Goal: Information Seeking & Learning: Learn about a topic

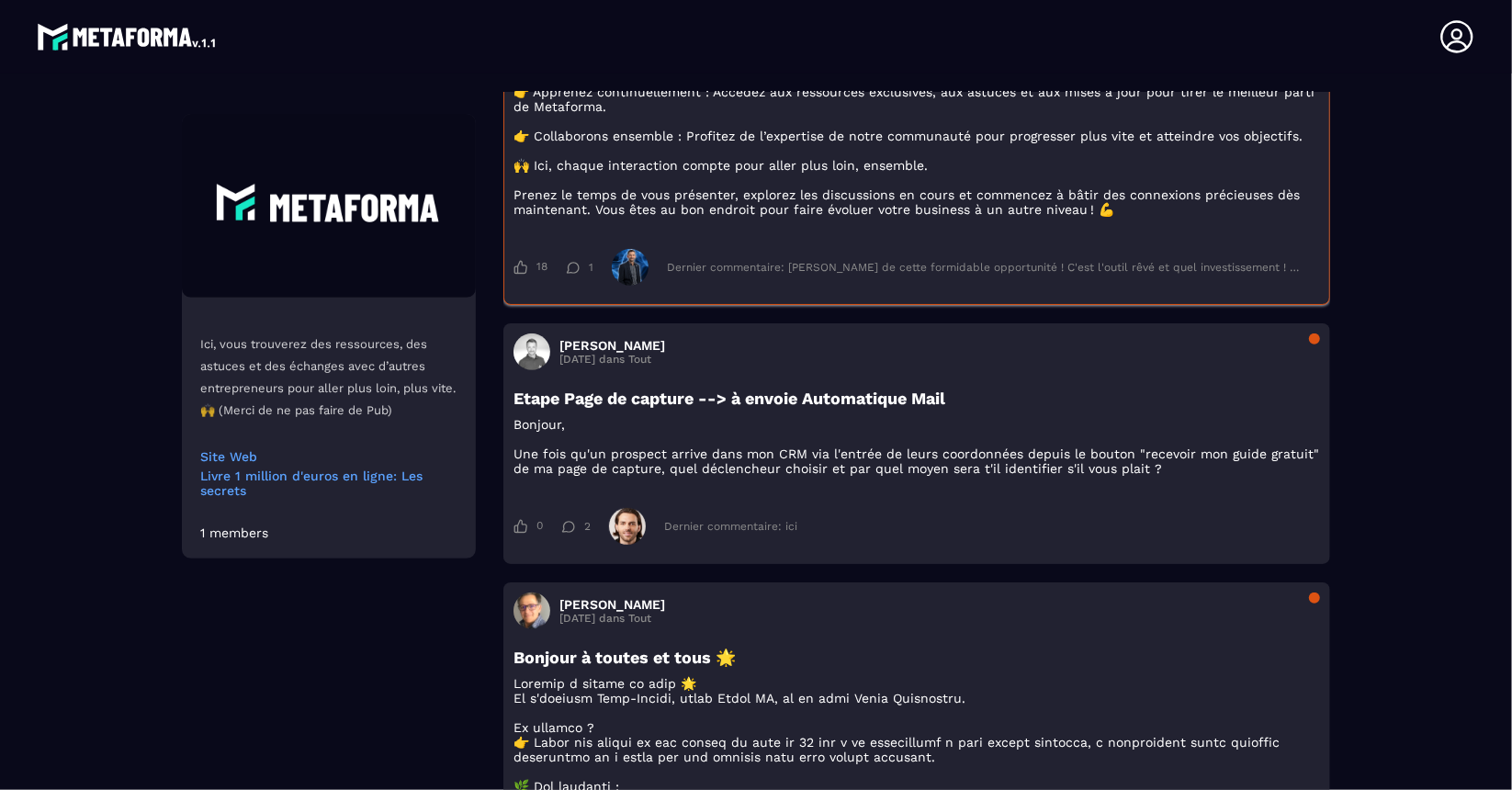
scroll to position [508, 0]
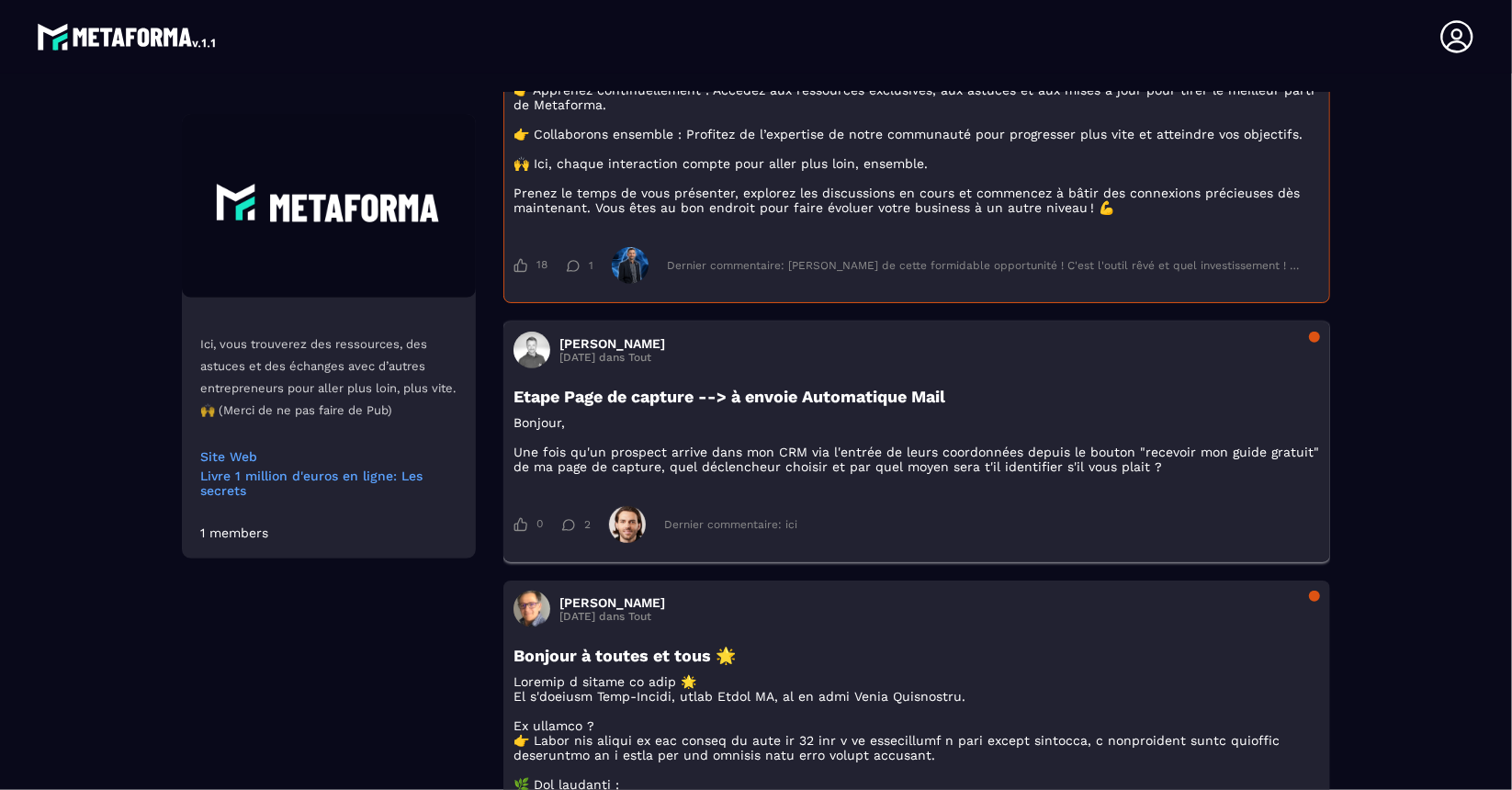
click at [747, 531] on div "Dernier commentaire: ici" at bounding box center [731, 524] width 133 height 13
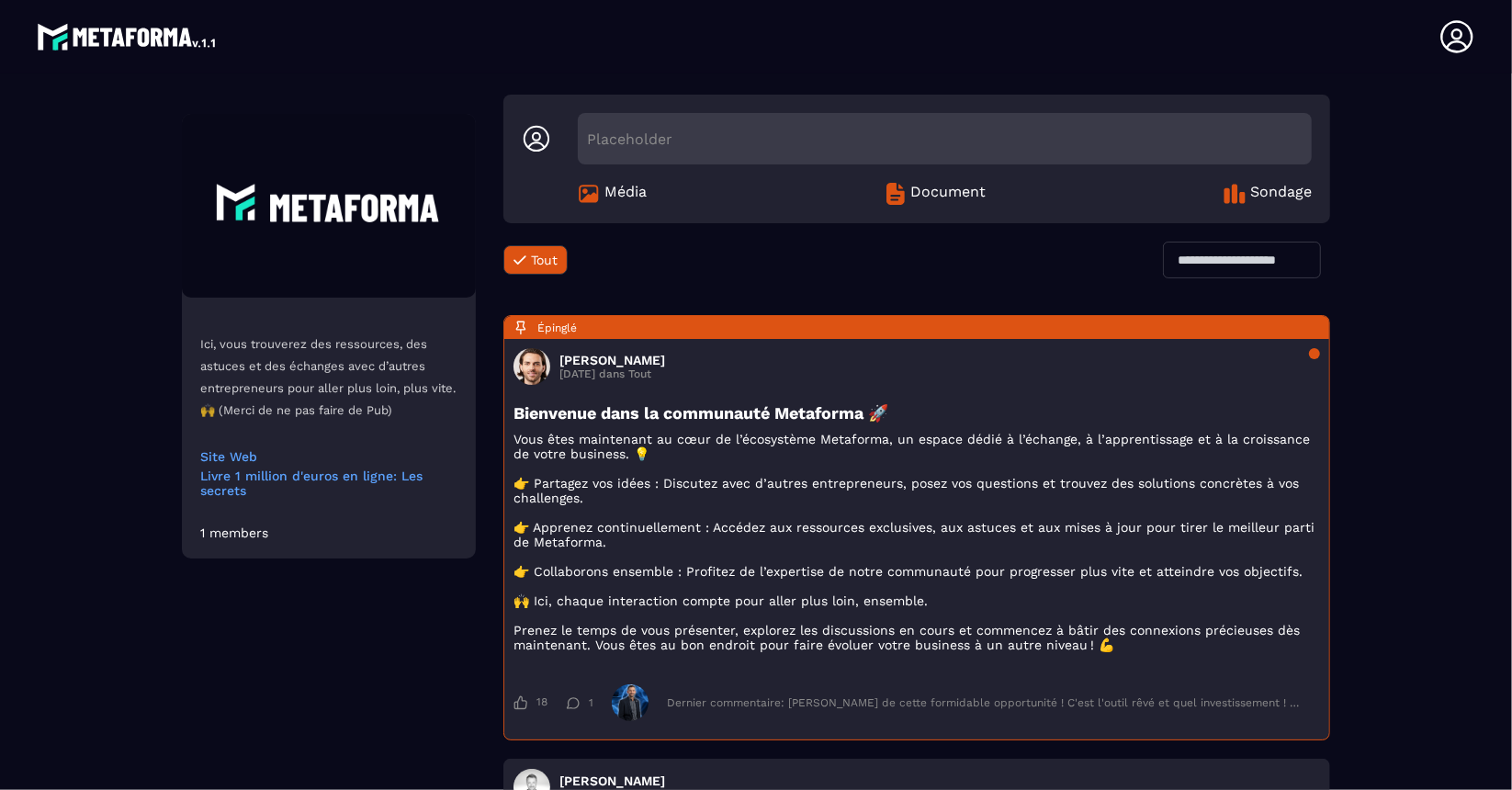
scroll to position [0, 0]
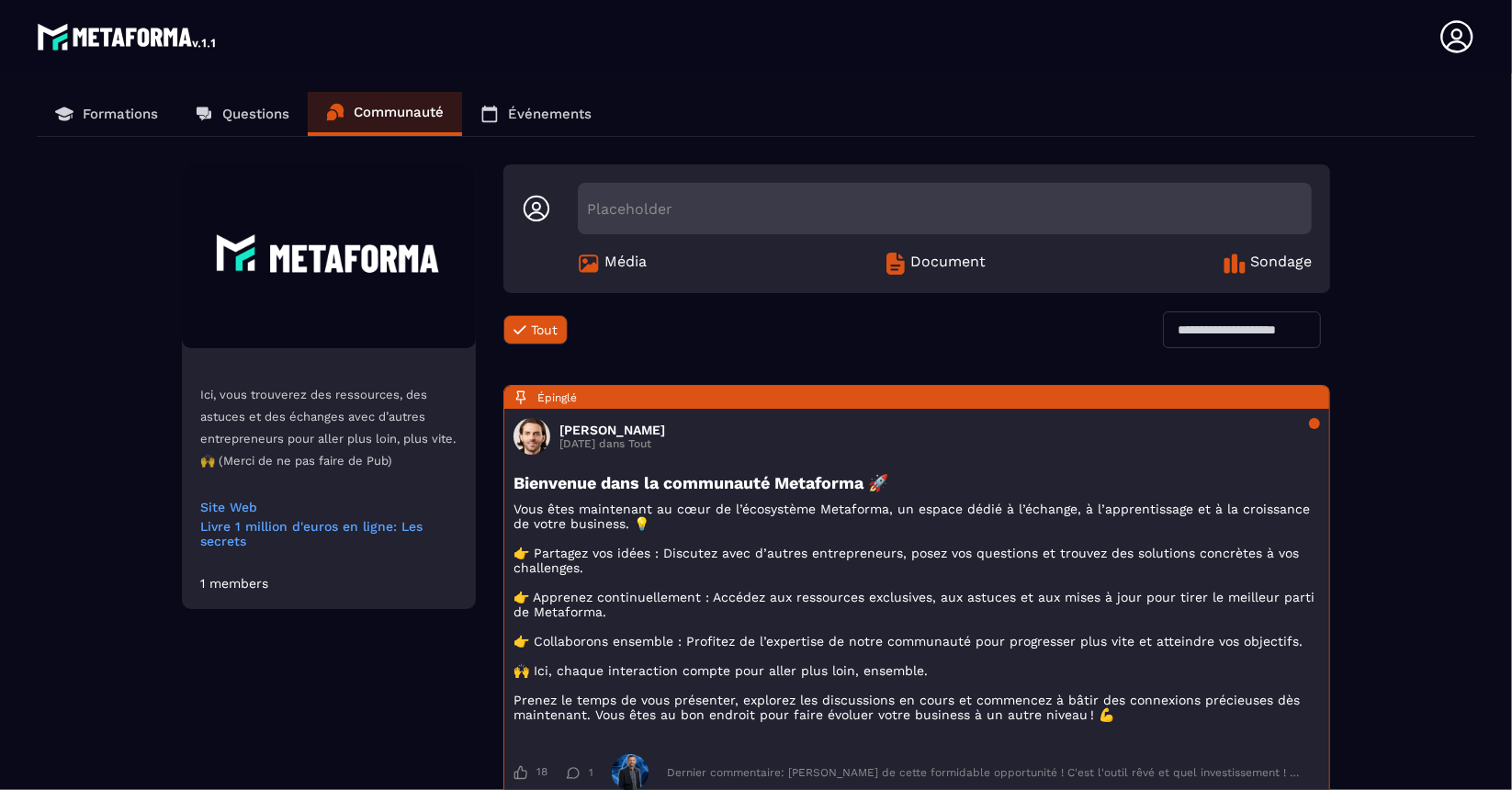
click at [625, 264] on span "Média" at bounding box center [625, 263] width 43 height 22
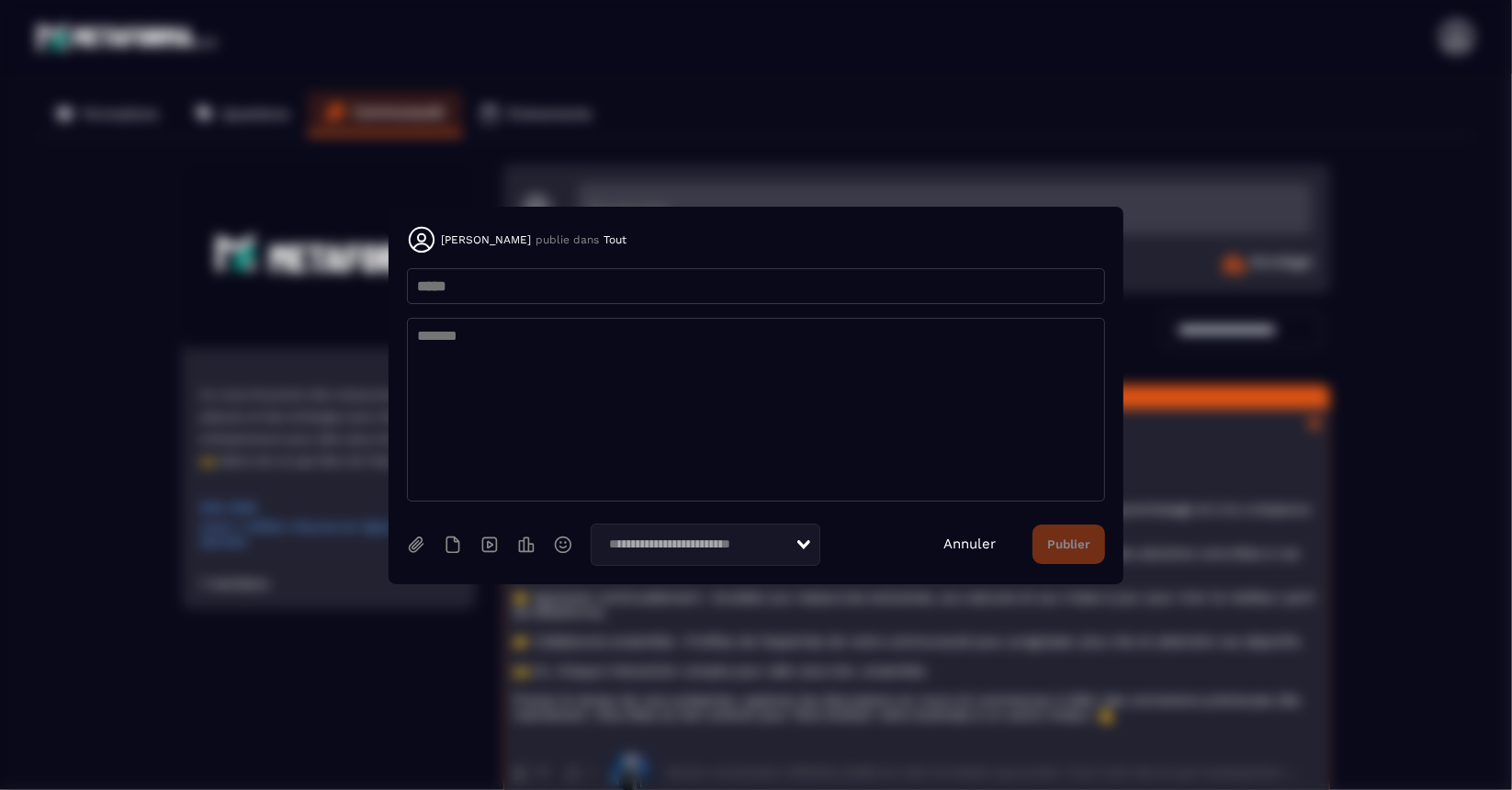
click at [971, 538] on link "Annuler" at bounding box center [970, 543] width 52 height 16
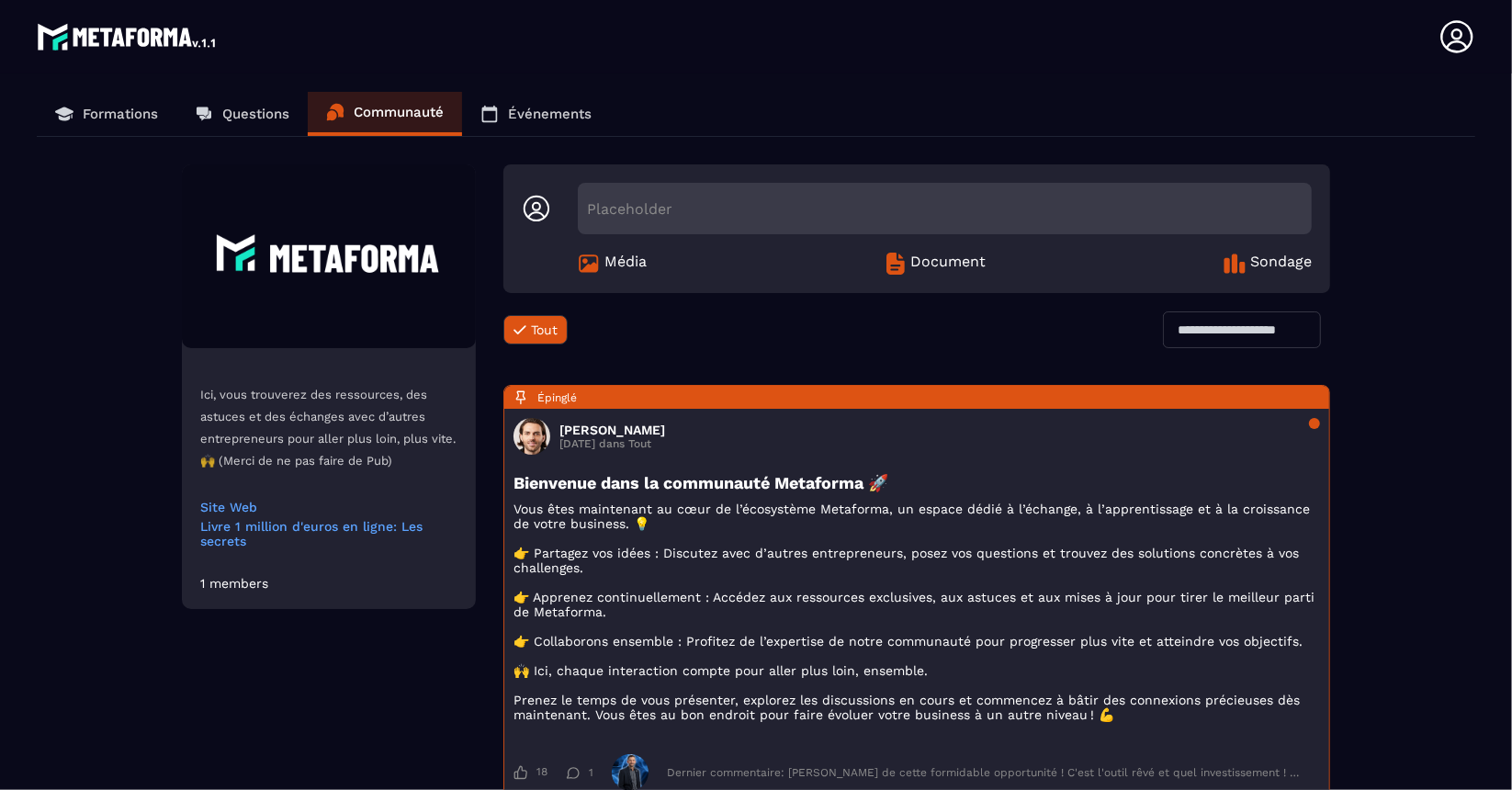
click at [134, 112] on p "Formations" at bounding box center [121, 113] width 75 height 16
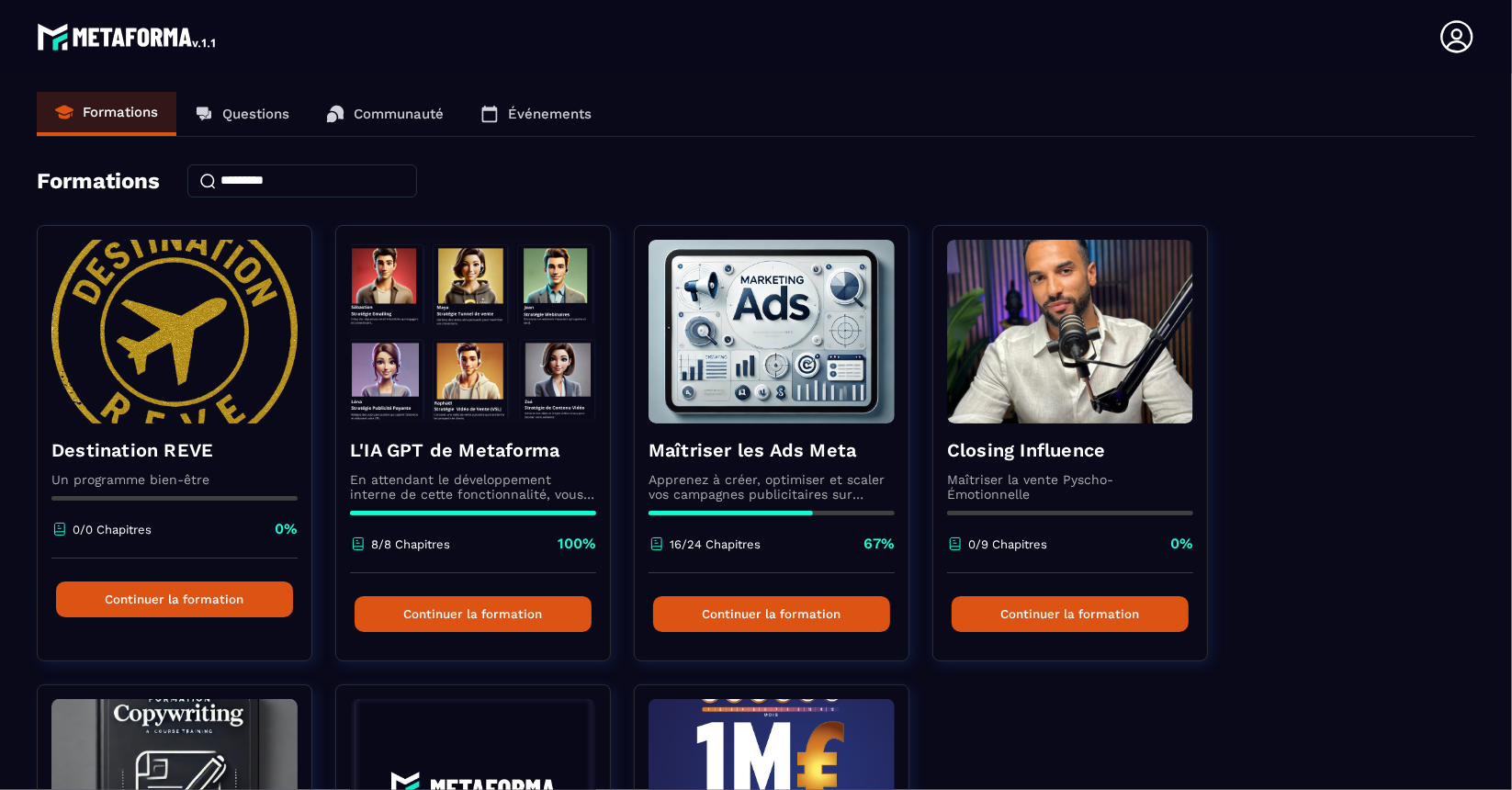
scroll to position [2, 0]
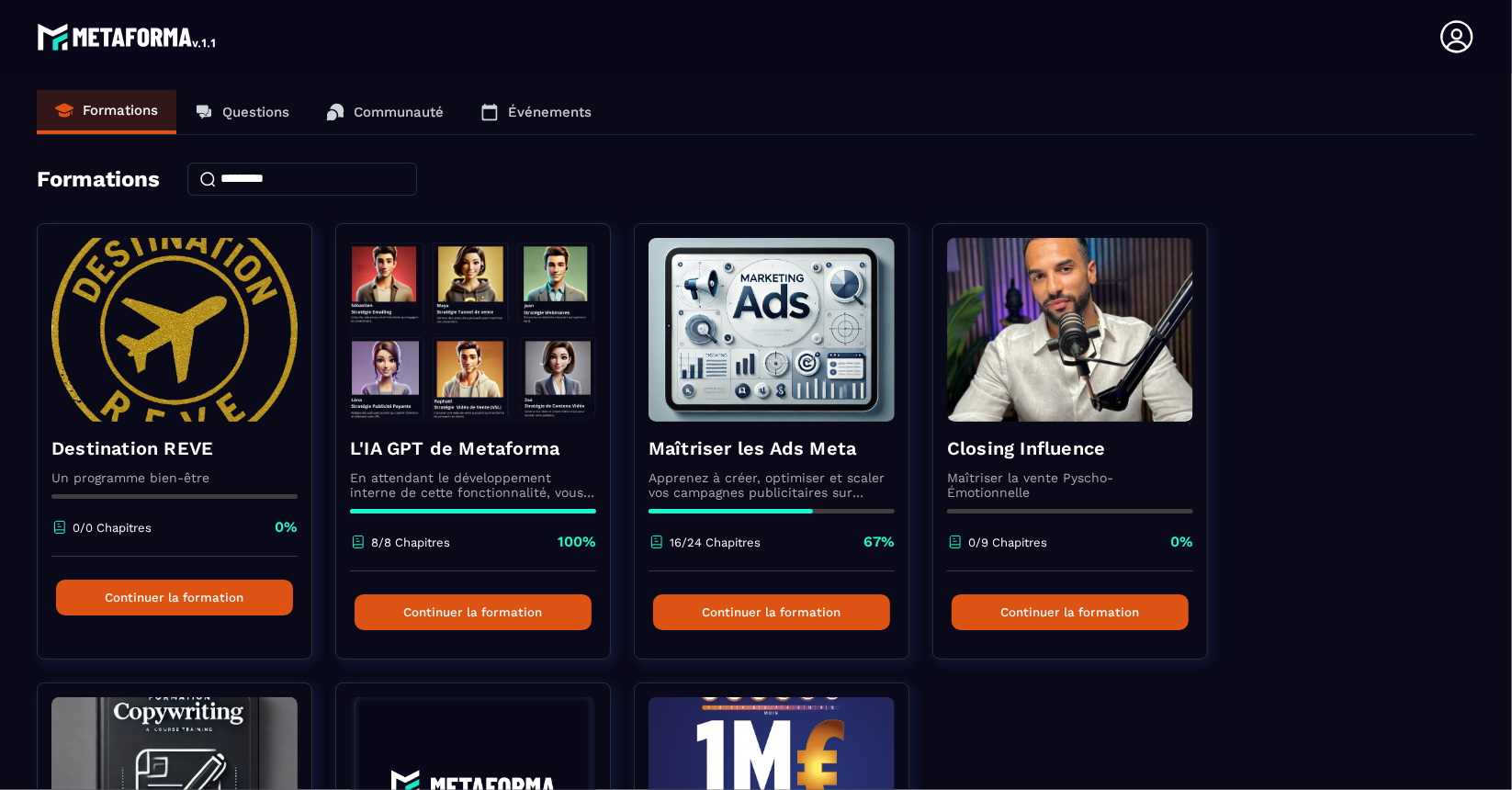
click at [261, 111] on p "Questions" at bounding box center [255, 111] width 67 height 16
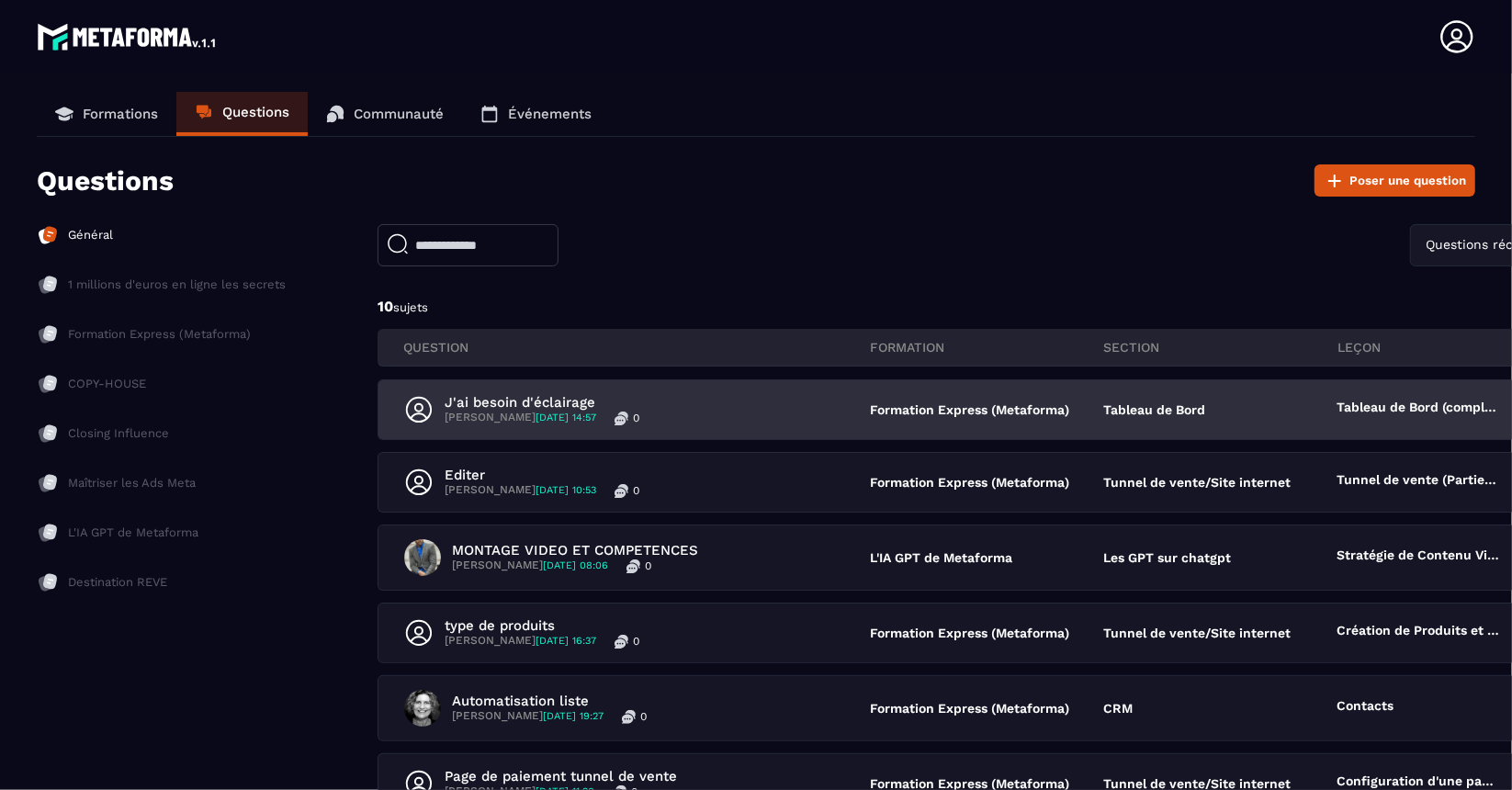
scroll to position [68, 0]
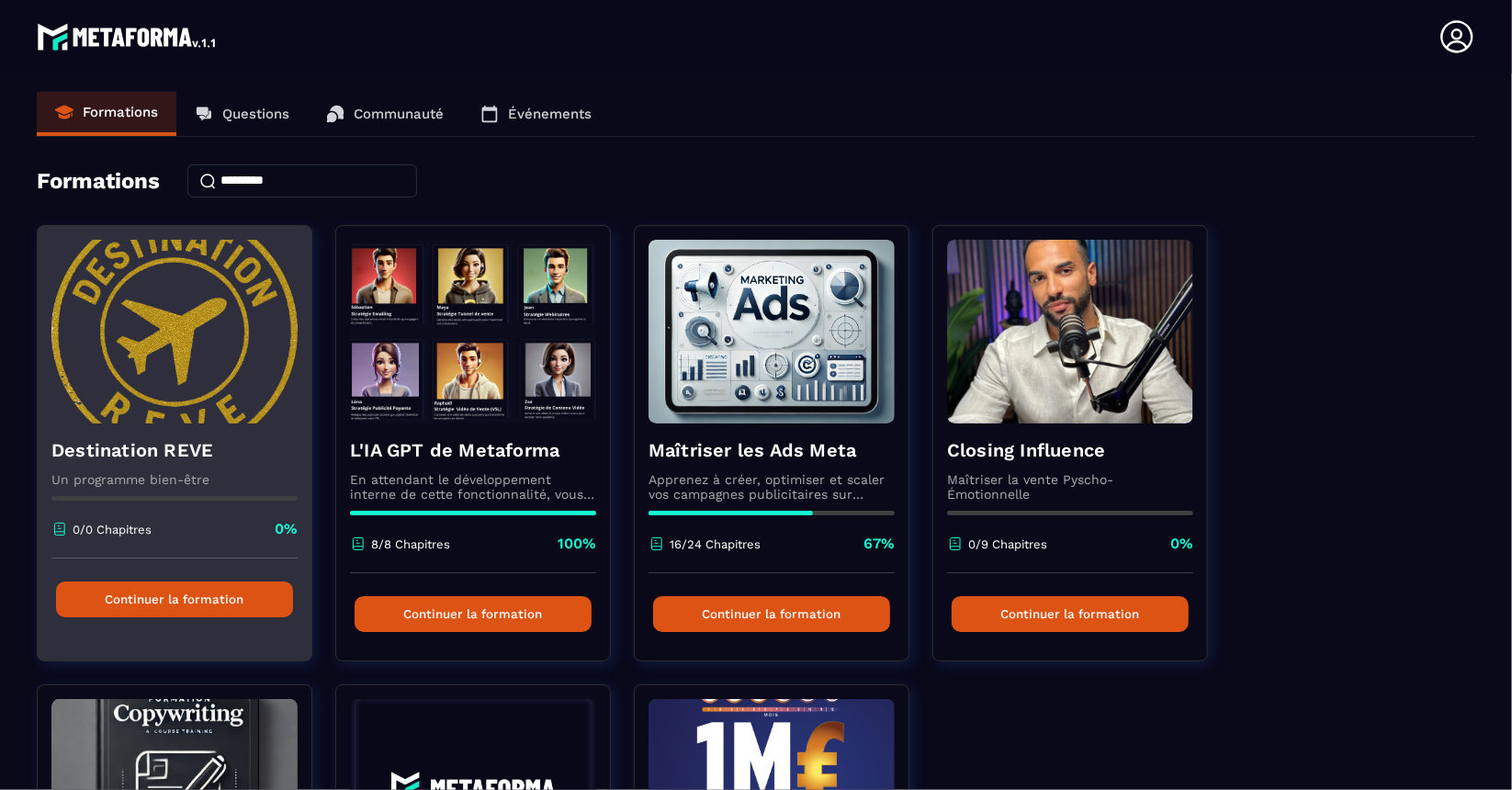
click at [194, 611] on button "Continuer la formation" at bounding box center [174, 600] width 237 height 36
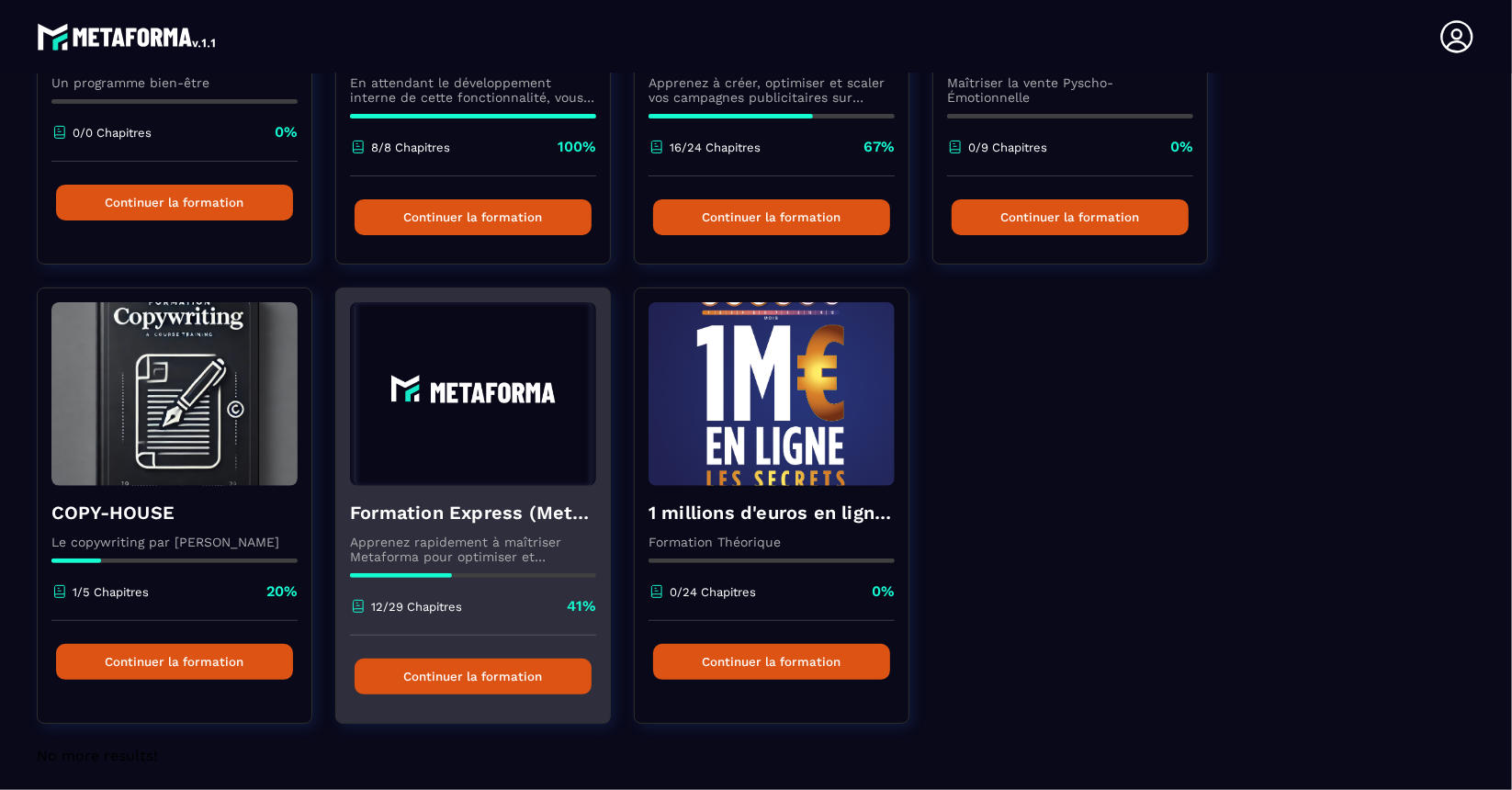
scroll to position [405, 0]
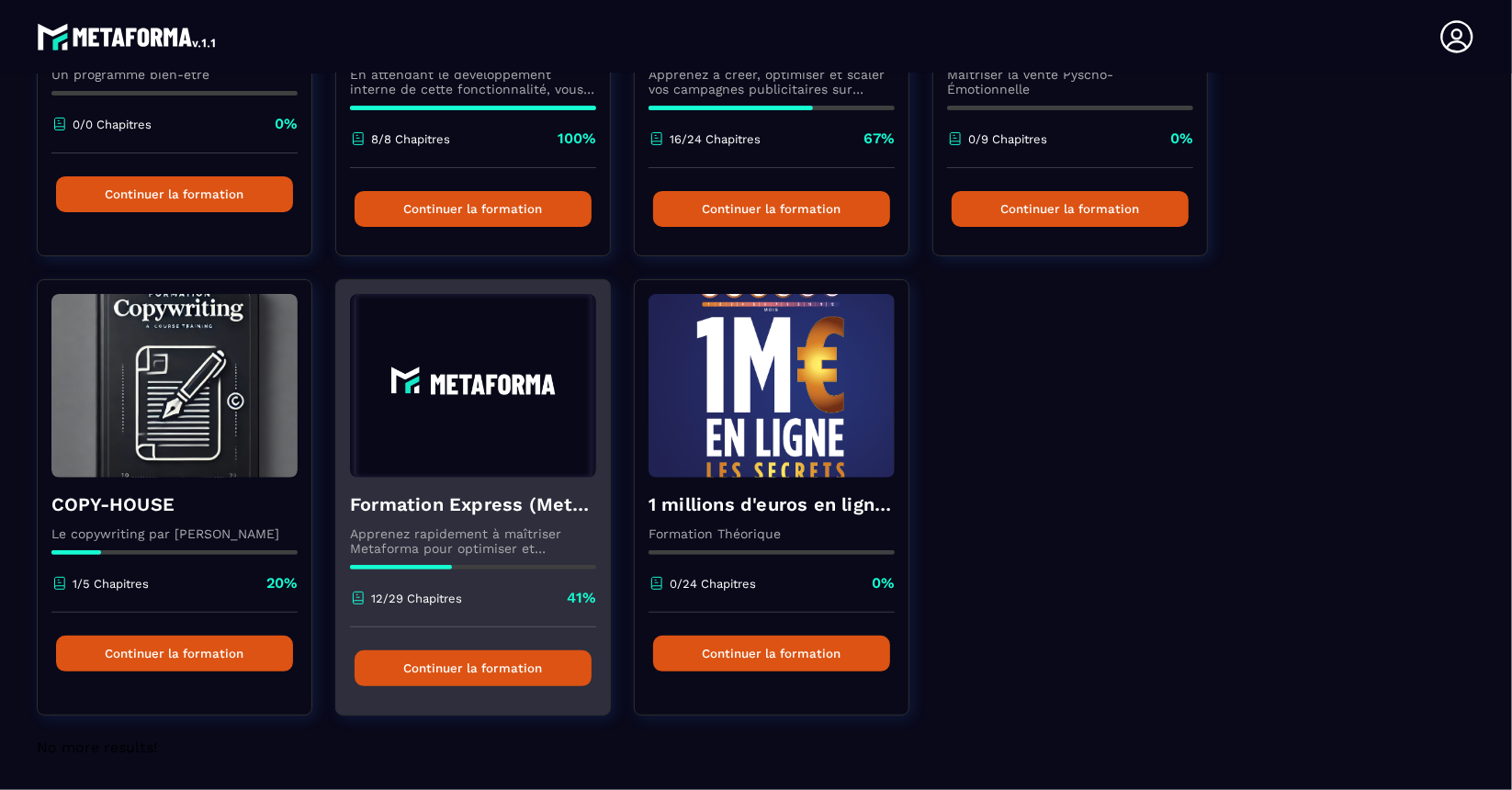
click at [563, 672] on button "Continuer la formation" at bounding box center [473, 668] width 237 height 36
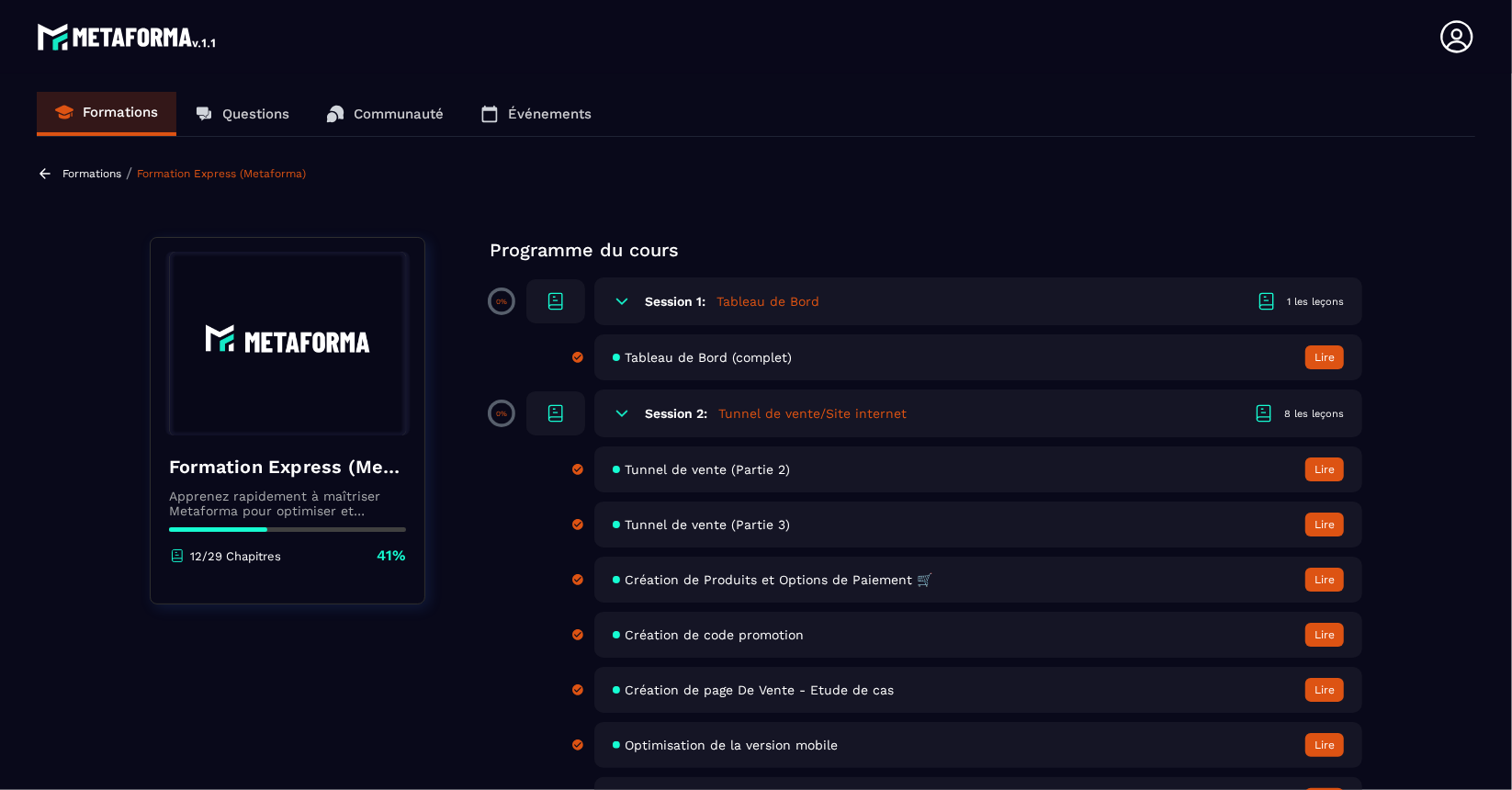
click at [121, 99] on link "Formations" at bounding box center [106, 114] width 139 height 44
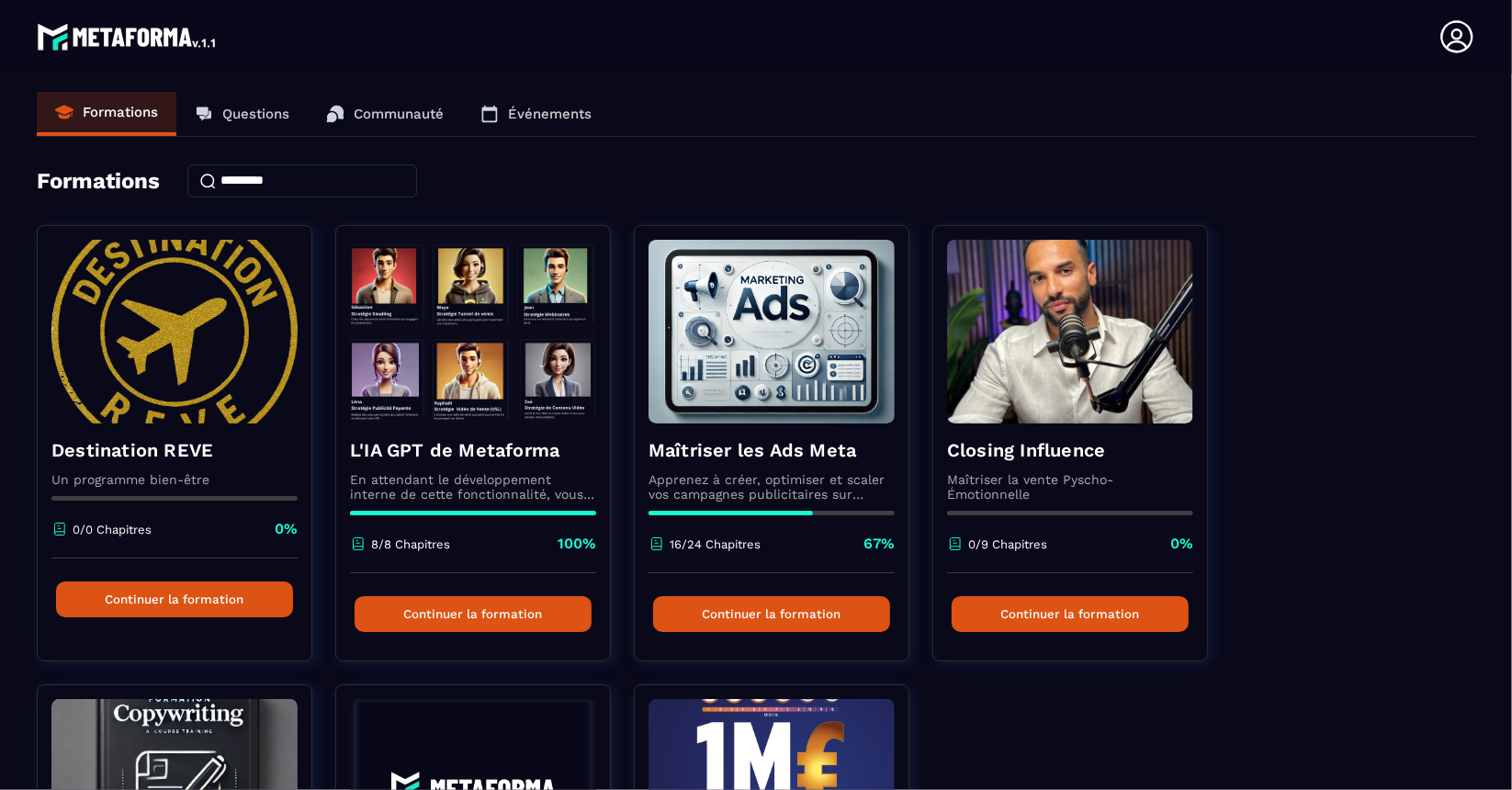
click at [550, 114] on p "Événements" at bounding box center [550, 113] width 83 height 16
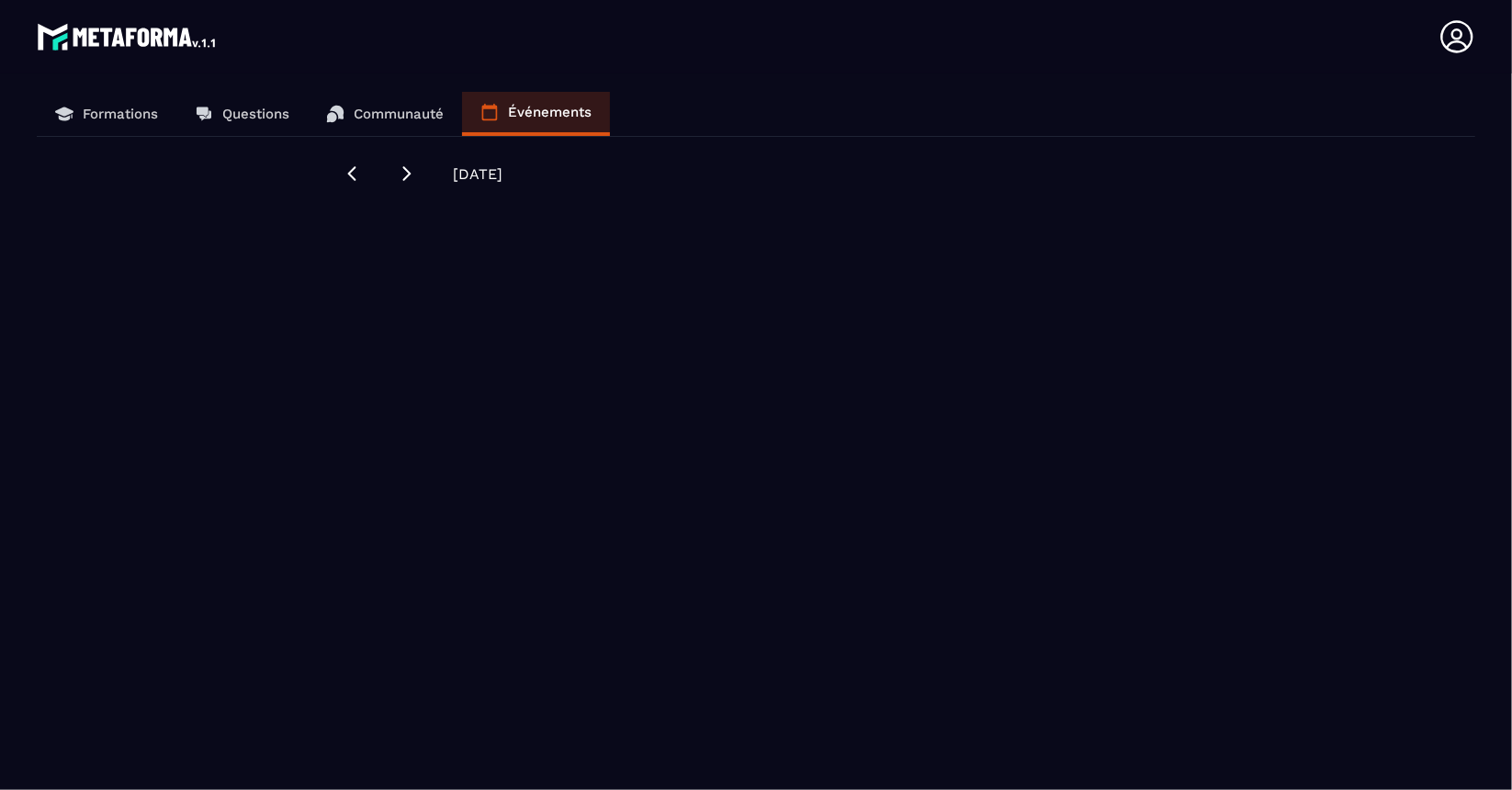
click at [379, 111] on p "Communauté" at bounding box center [398, 113] width 90 height 16
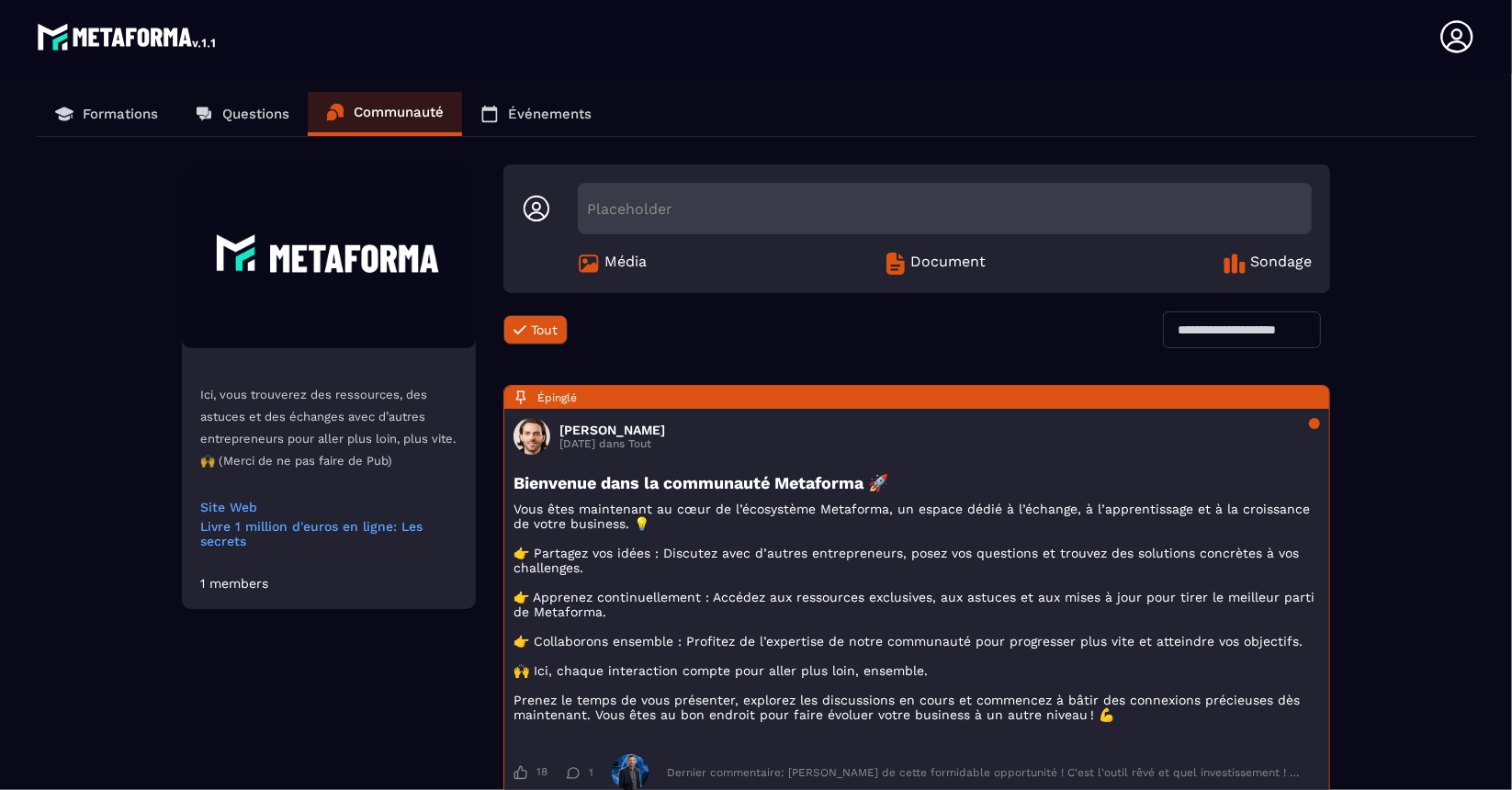
click at [264, 106] on p "Questions" at bounding box center [255, 113] width 67 height 16
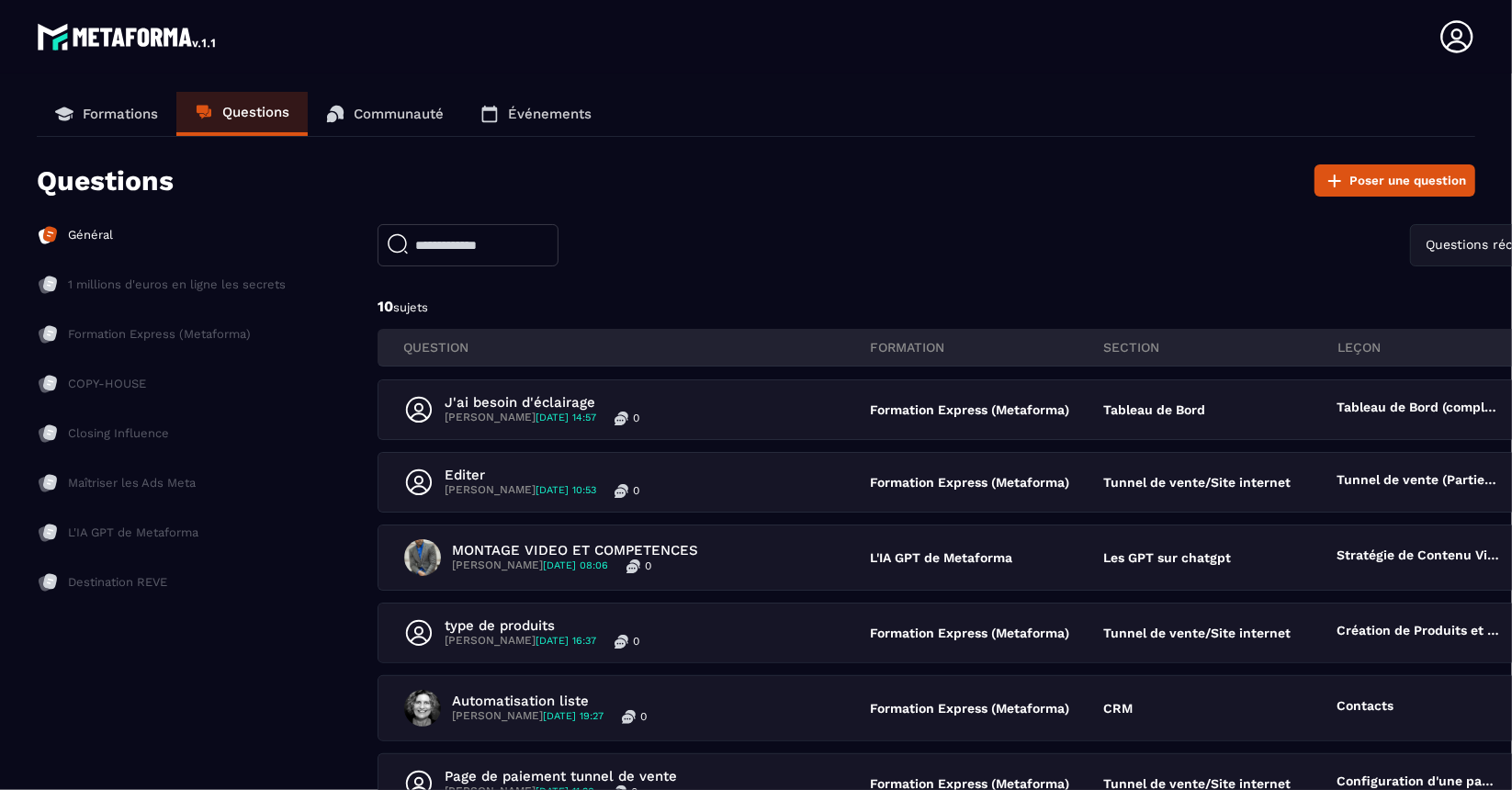
click at [128, 110] on p "Formations" at bounding box center [121, 113] width 75 height 16
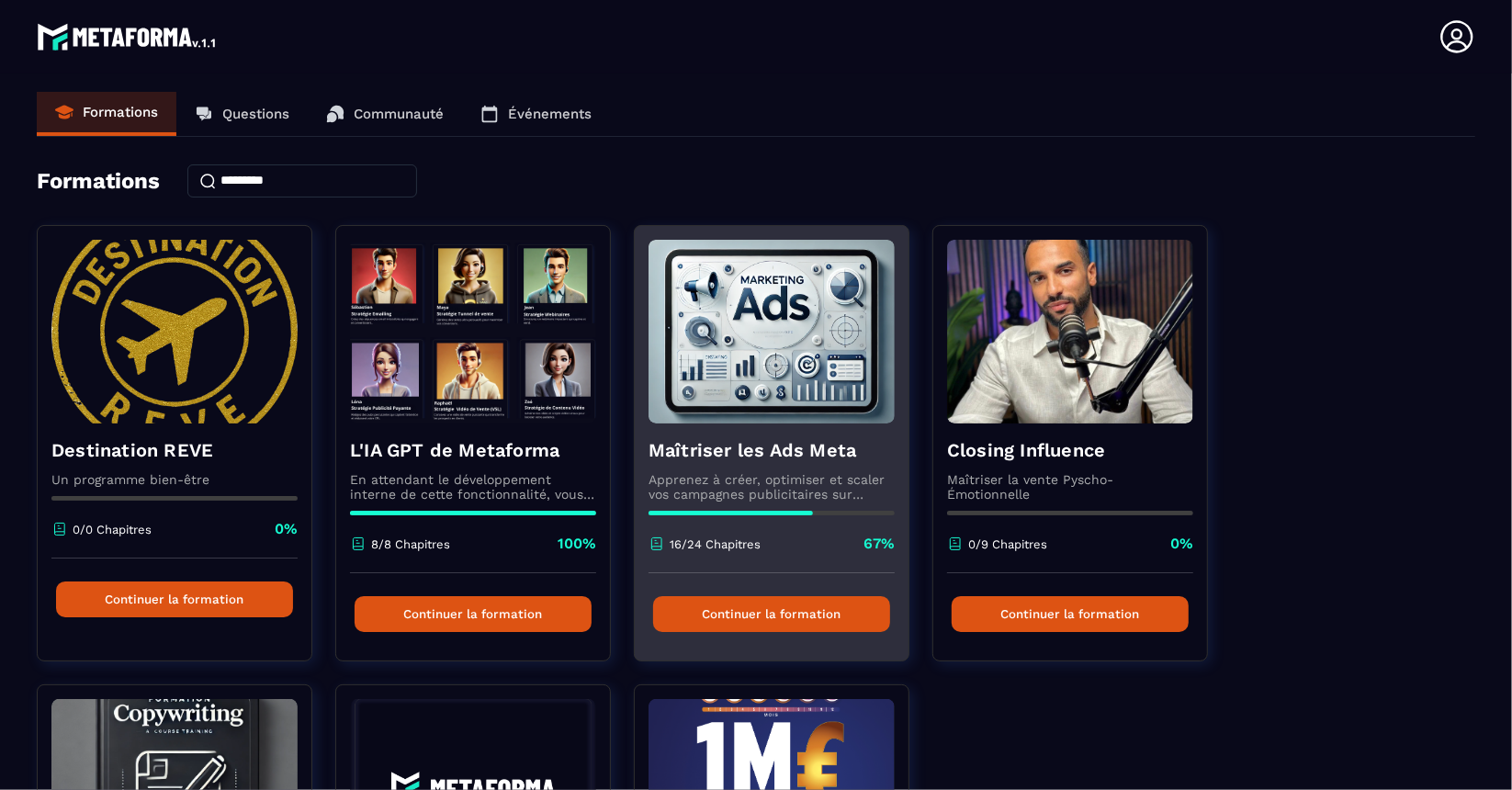
scroll to position [1, 0]
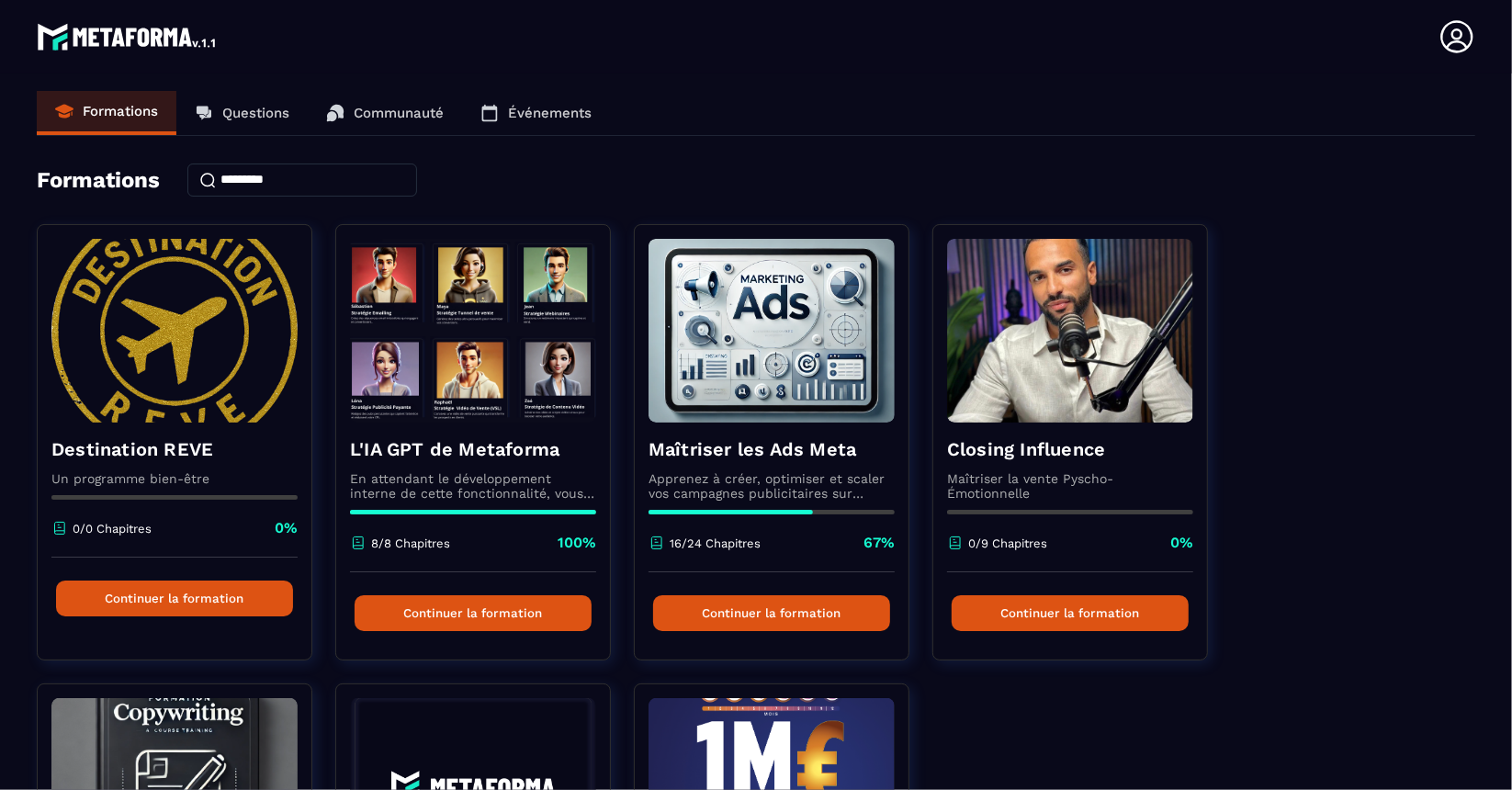
click at [247, 122] on link "Questions" at bounding box center [242, 113] width 131 height 44
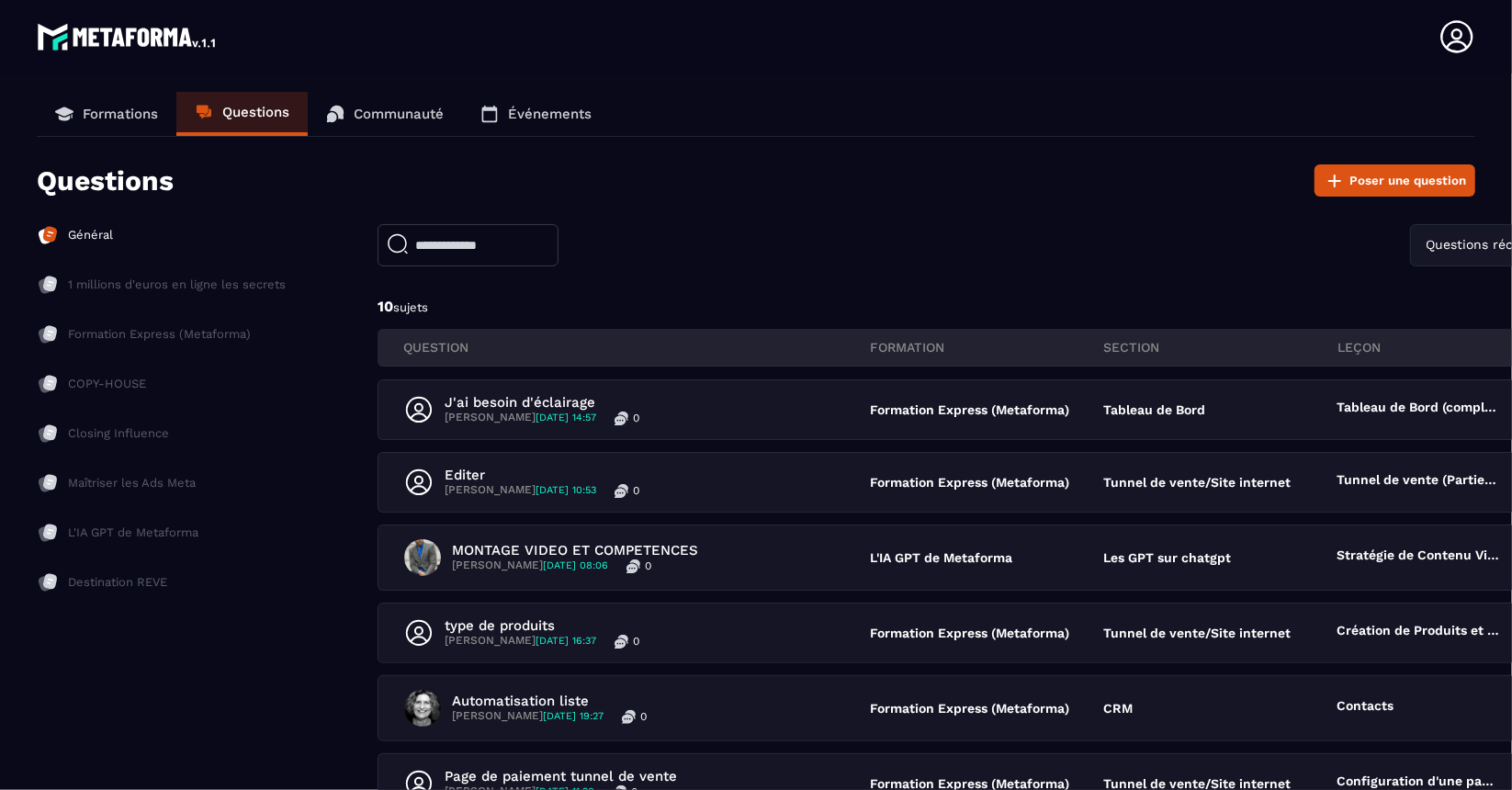
click at [113, 110] on p "Formations" at bounding box center [121, 113] width 75 height 16
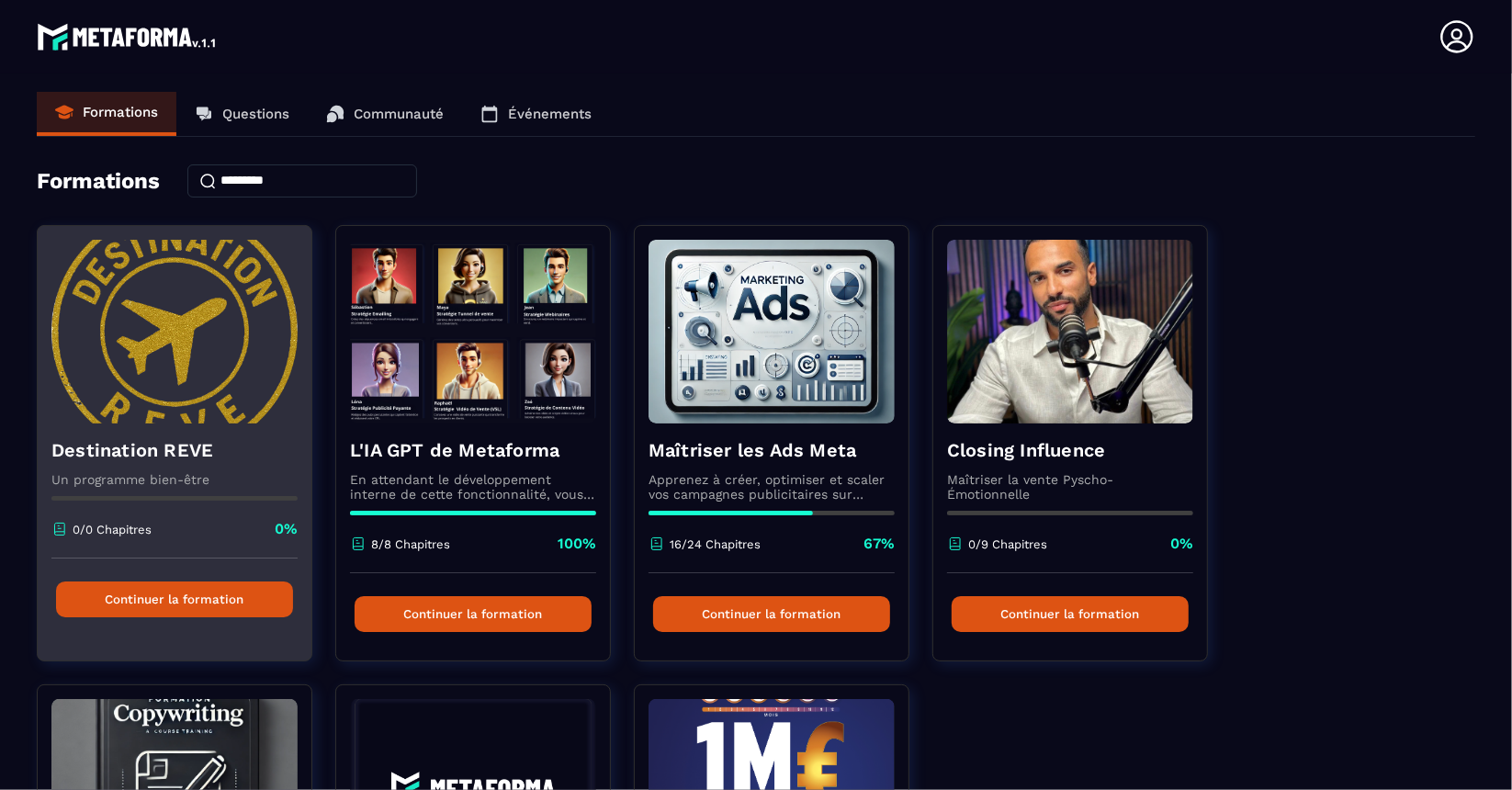
click at [188, 596] on button "Continuer la formation" at bounding box center [174, 600] width 237 height 36
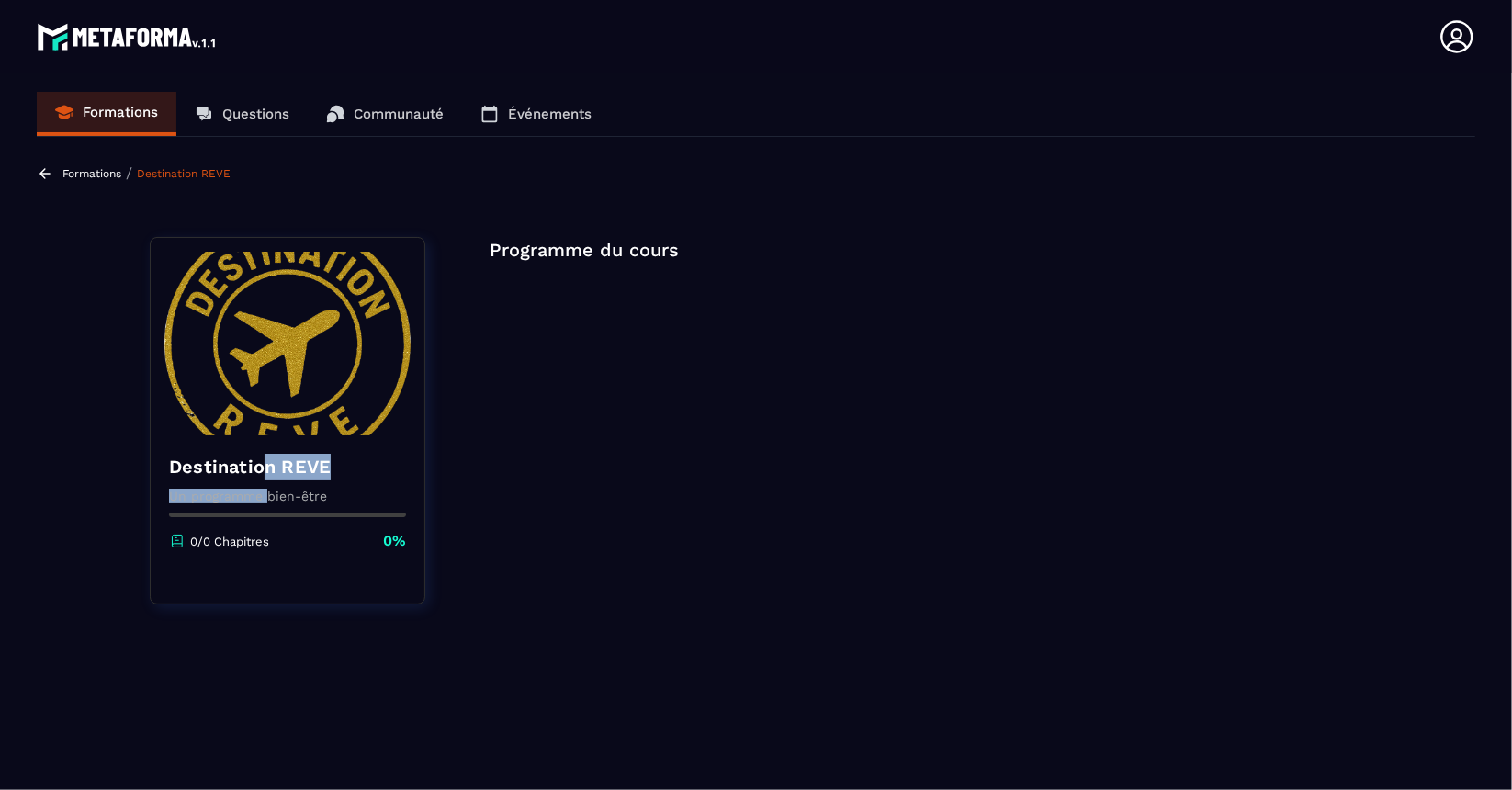
click at [269, 478] on div "Destination REVE Un programme bien-être 0/0 Chapitres 0%" at bounding box center [287, 502] width 274 height 134
click at [295, 357] on img at bounding box center [287, 343] width 247 height 184
click at [81, 174] on p "Formations" at bounding box center [92, 173] width 59 height 13
